Goal: Transaction & Acquisition: Purchase product/service

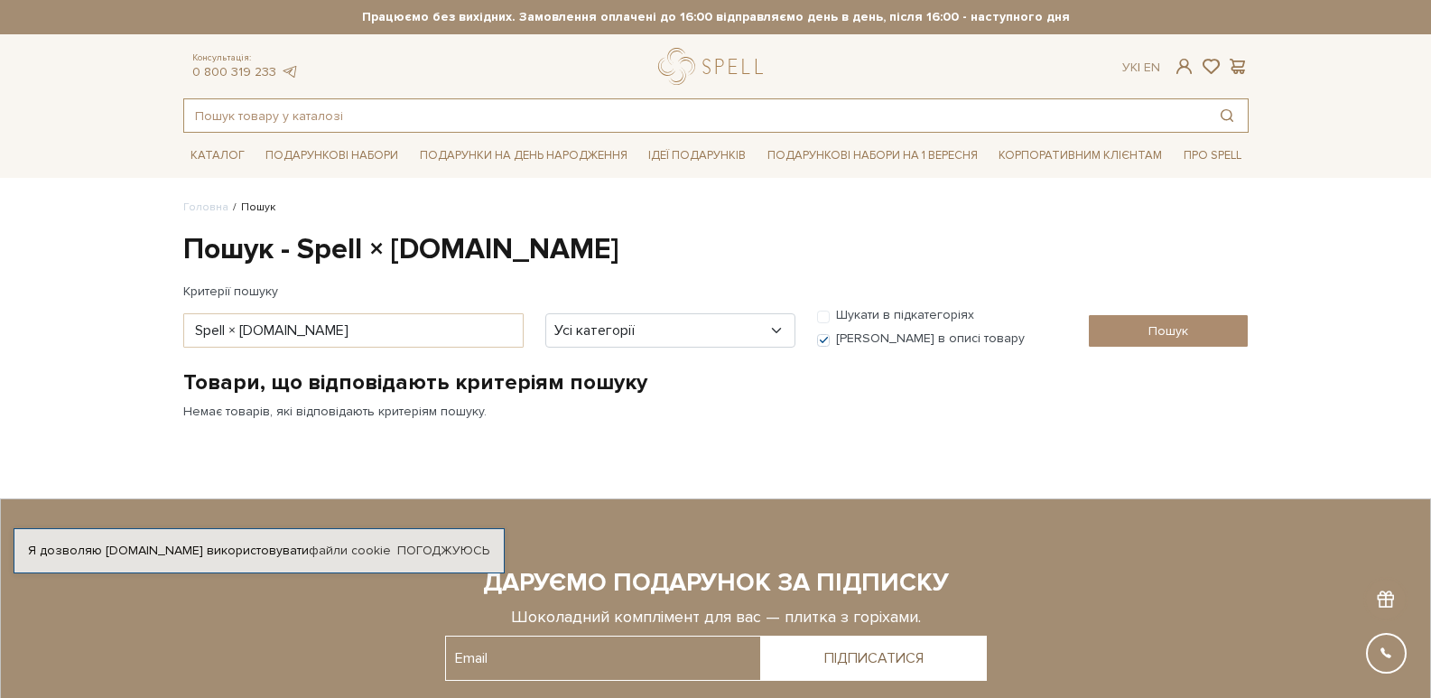
click at [304, 116] on input "text" at bounding box center [695, 115] width 1022 height 32
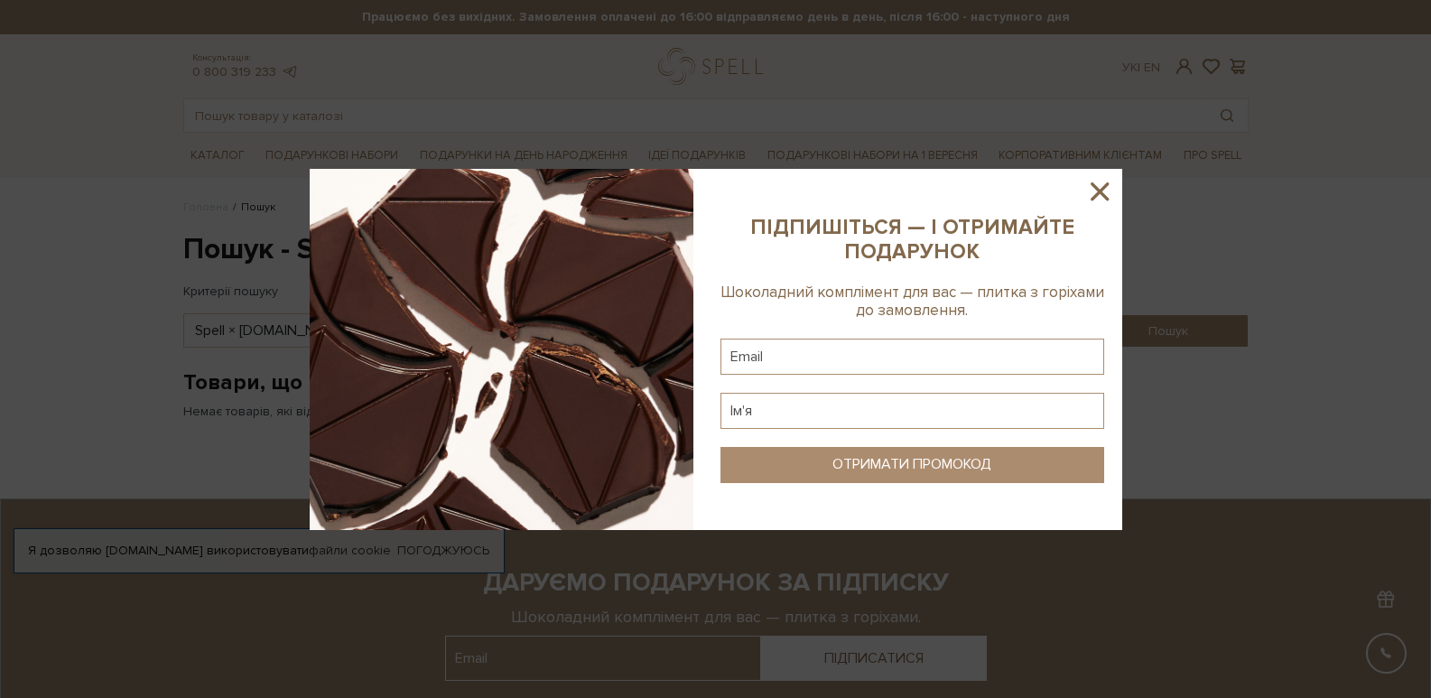
click at [1102, 193] on icon at bounding box center [1099, 191] width 18 height 18
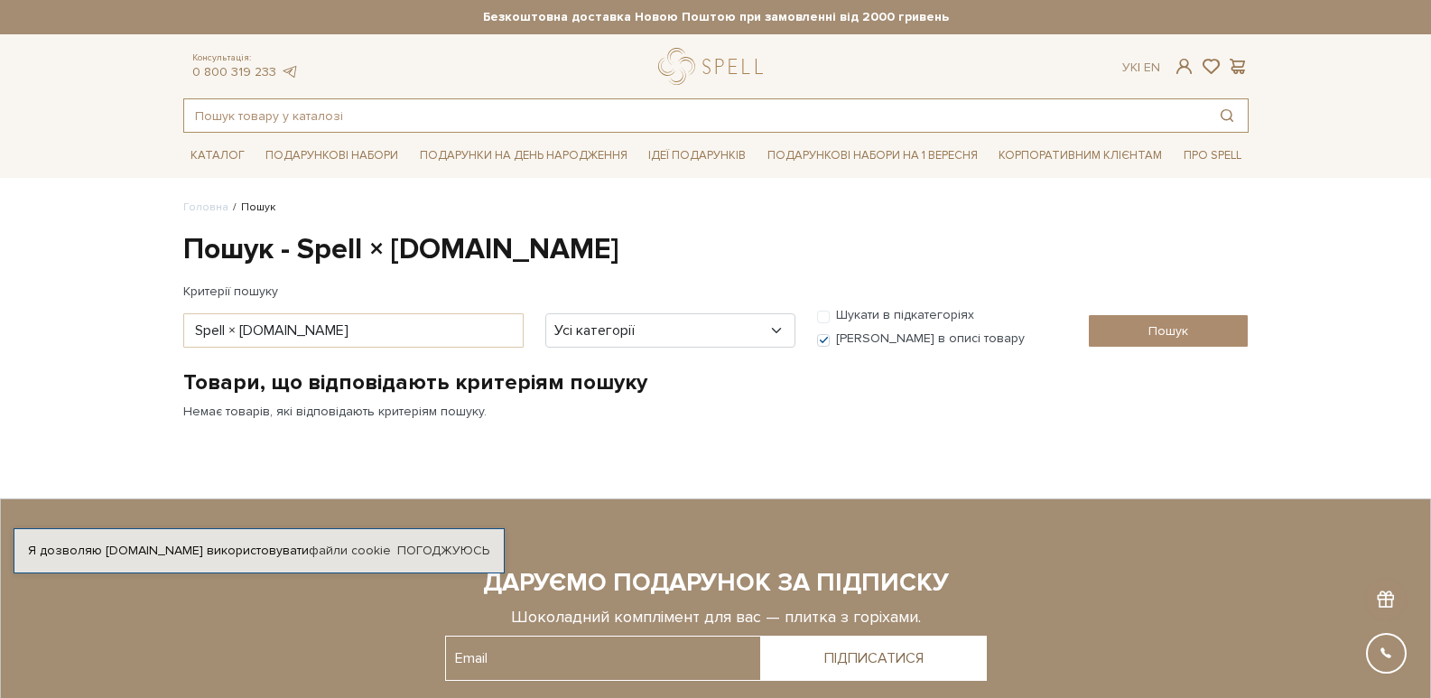
click at [829, 119] on input "text" at bounding box center [695, 115] width 1022 height 32
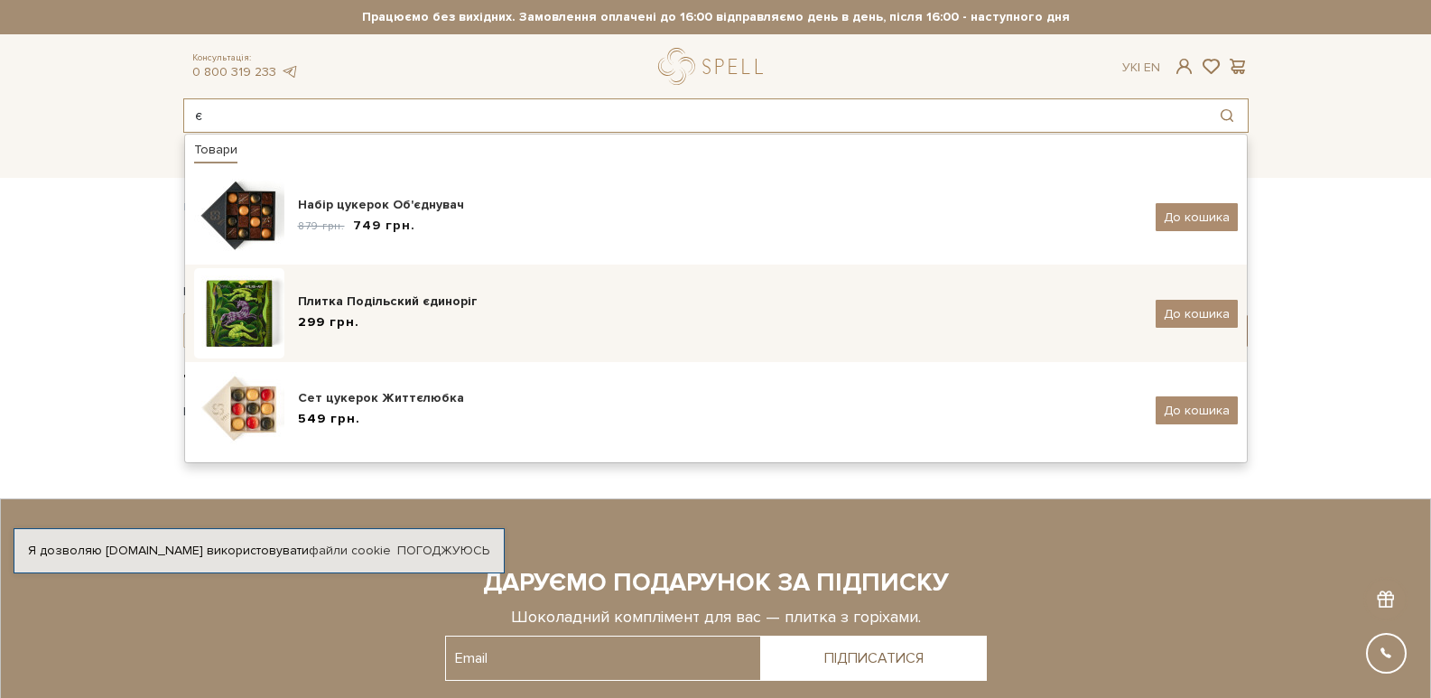
type input "є"
click at [557, 286] on div "Плитка Подільский єдиноріг 299 грн. До кошика" at bounding box center [715, 313] width 1043 height 90
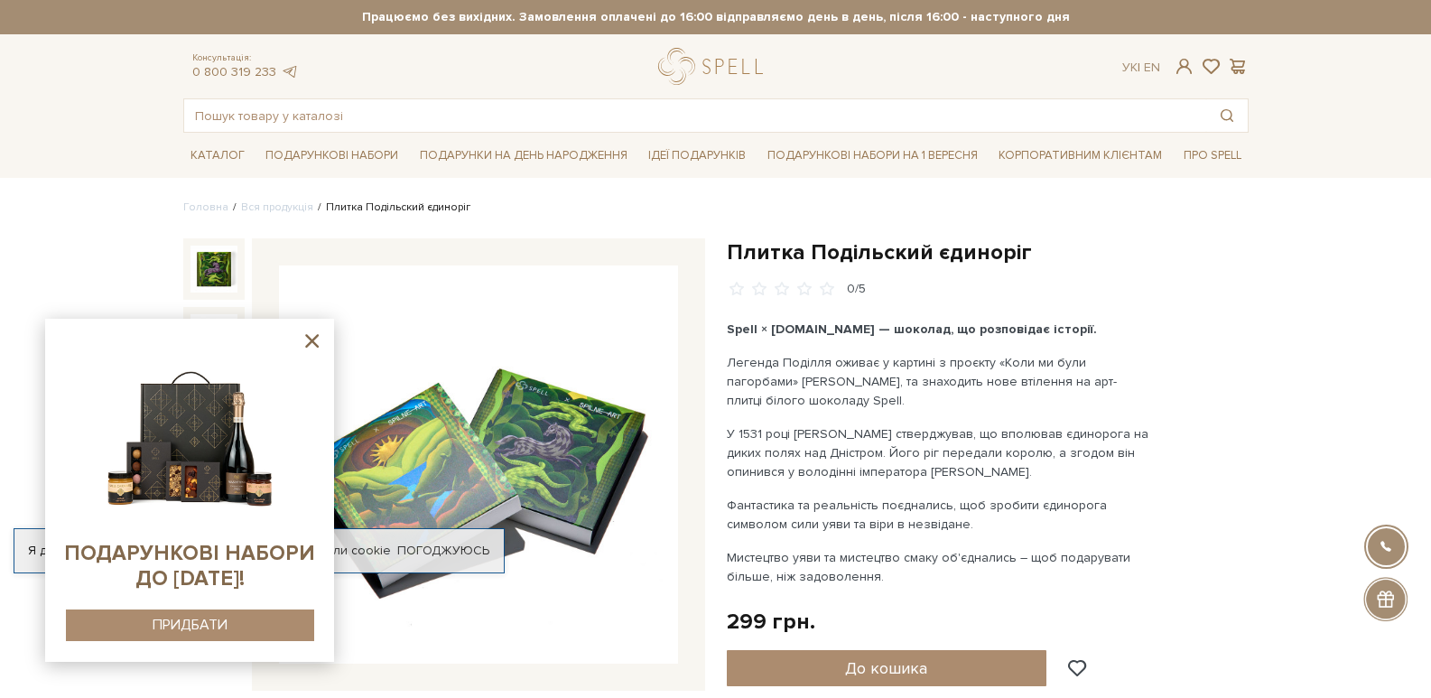
click at [307, 343] on icon at bounding box center [312, 340] width 23 height 23
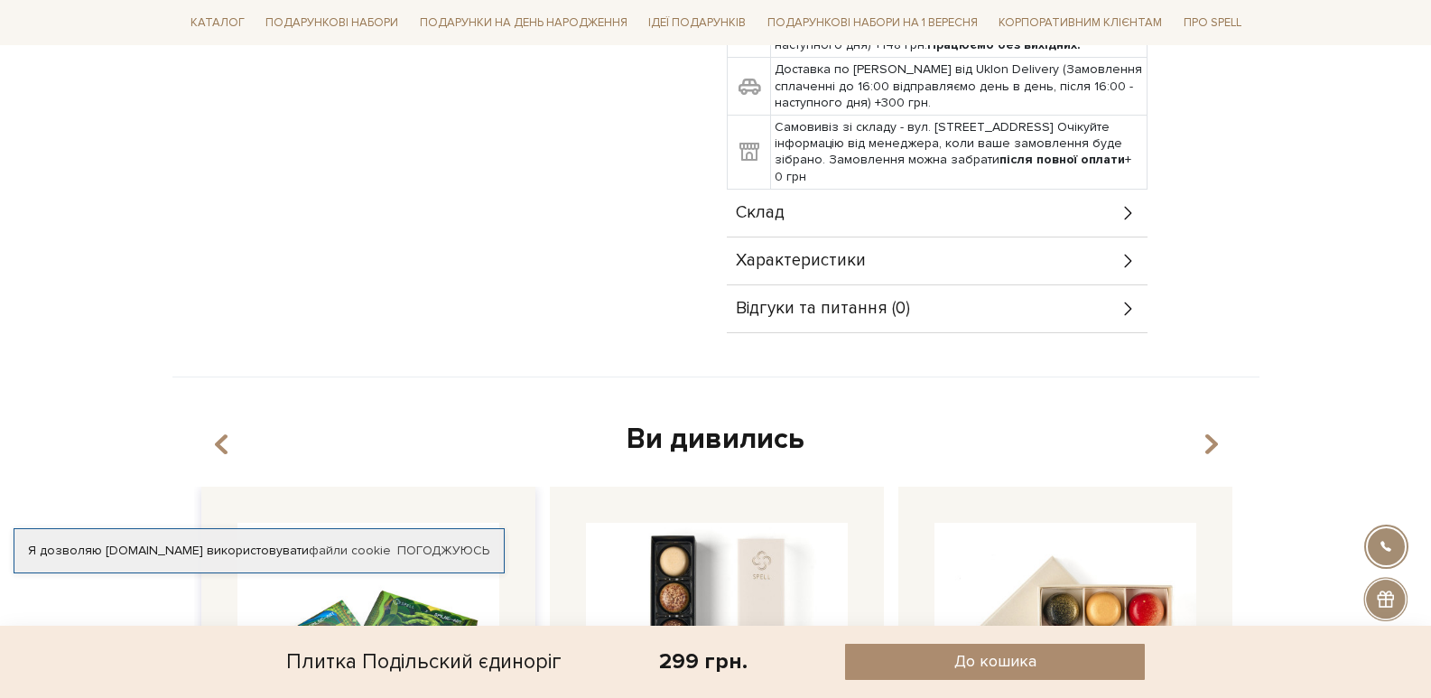
scroll to position [1173, 0]
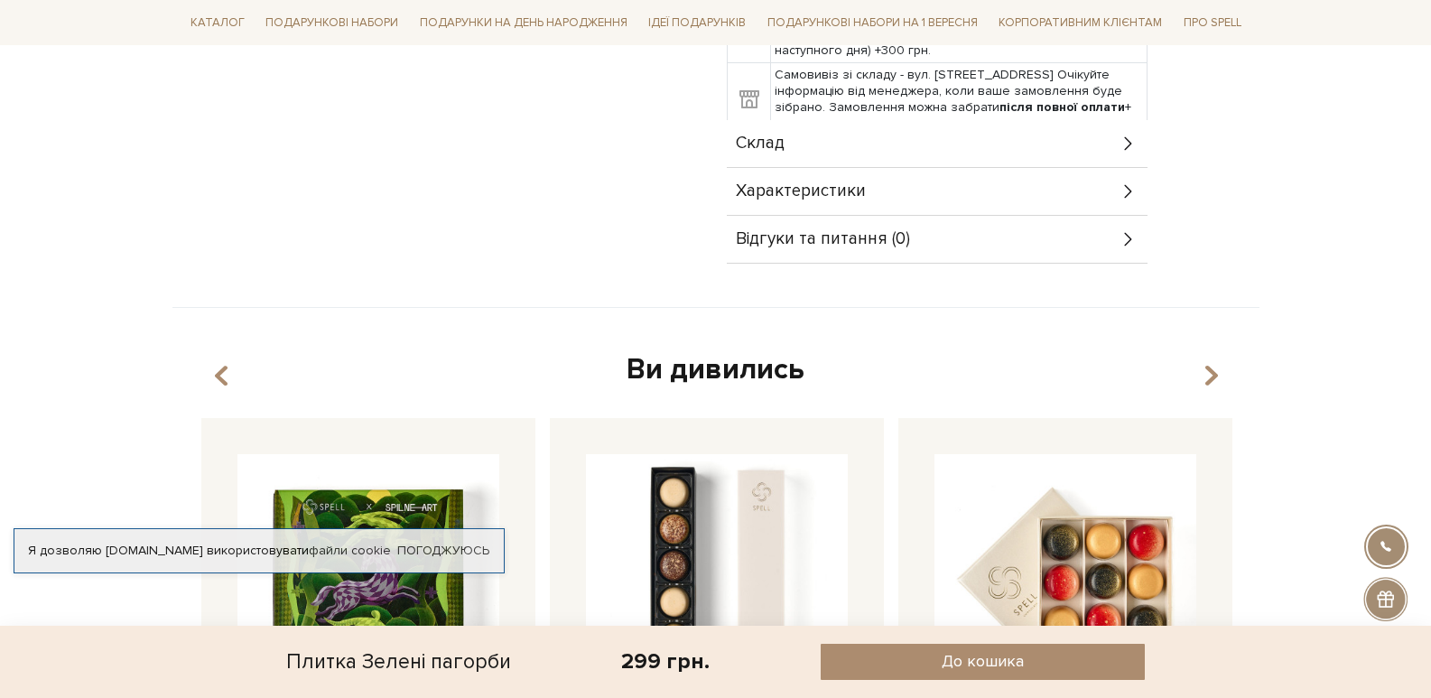
scroll to position [361, 0]
